Goal: Register for event/course

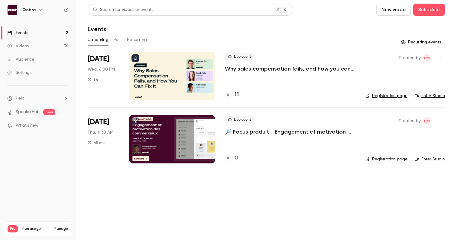
click at [235, 97] on h4 "11" at bounding box center [236, 95] width 4 height 8
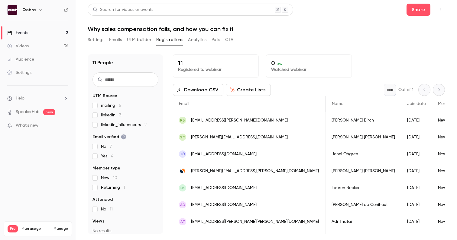
scroll to position [0, 90]
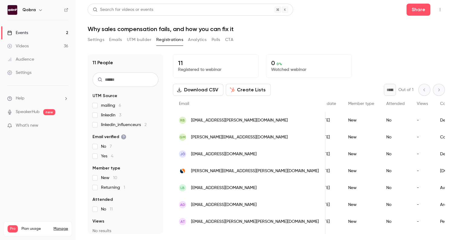
click at [380, 136] on div "No" at bounding box center [395, 137] width 31 height 17
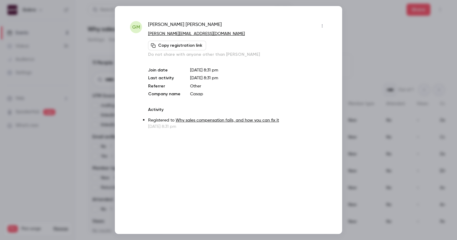
click at [370, 58] on div at bounding box center [228, 120] width 457 height 240
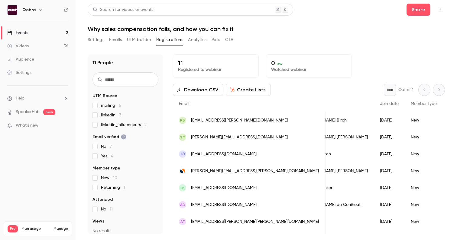
scroll to position [0, 0]
